Goal: Use online tool/utility

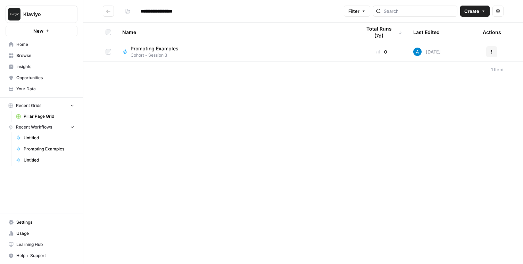
click at [154, 49] on span "Prompting Examples" at bounding box center [155, 48] width 48 height 7
